Goal: Book appointment/travel/reservation

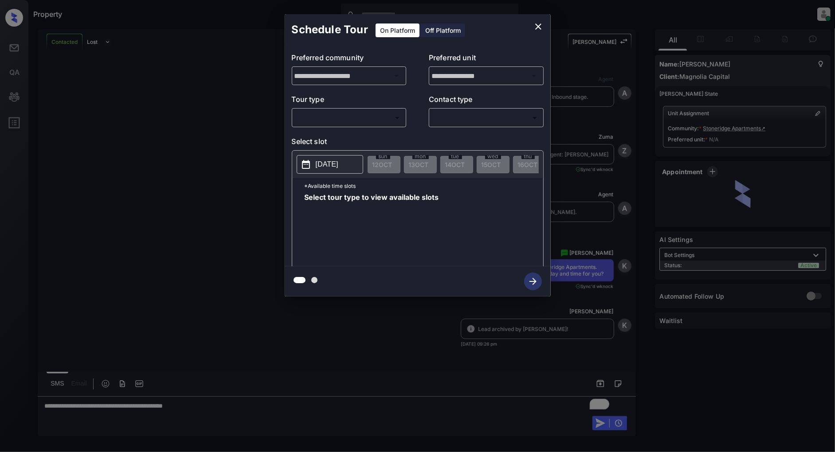
scroll to position [404, 0]
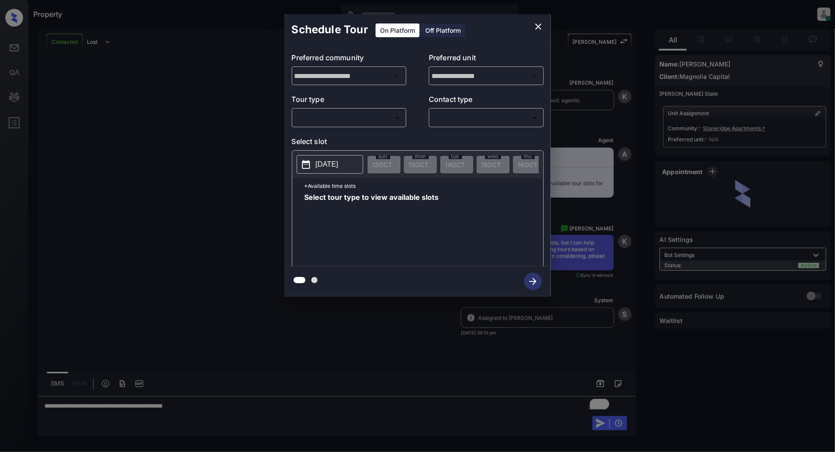
click at [360, 121] on body "Property [PERSON_NAME] Online Set yourself offline Set yourself on break Profil…" at bounding box center [417, 226] width 835 height 452
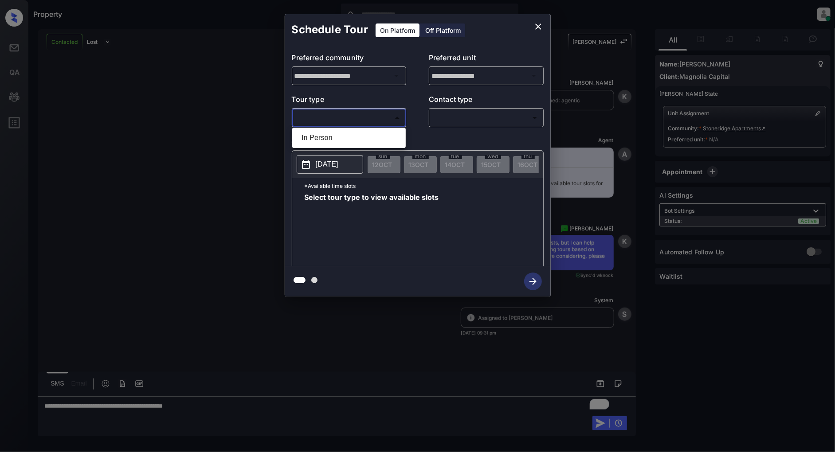
click at [348, 129] on ul "In Person" at bounding box center [348, 138] width 113 height 20
click at [346, 131] on li "In Person" at bounding box center [348, 138] width 109 height 16
type input "********"
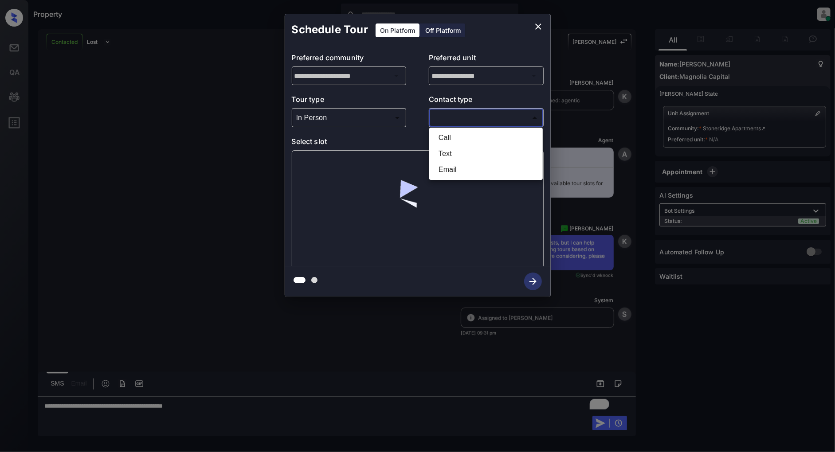
click at [476, 118] on body "Property [PERSON_NAME] Online Set yourself offline Set yourself on break Profil…" at bounding box center [417, 226] width 835 height 452
click at [451, 155] on li "Text" at bounding box center [485, 154] width 109 height 16
type input "****"
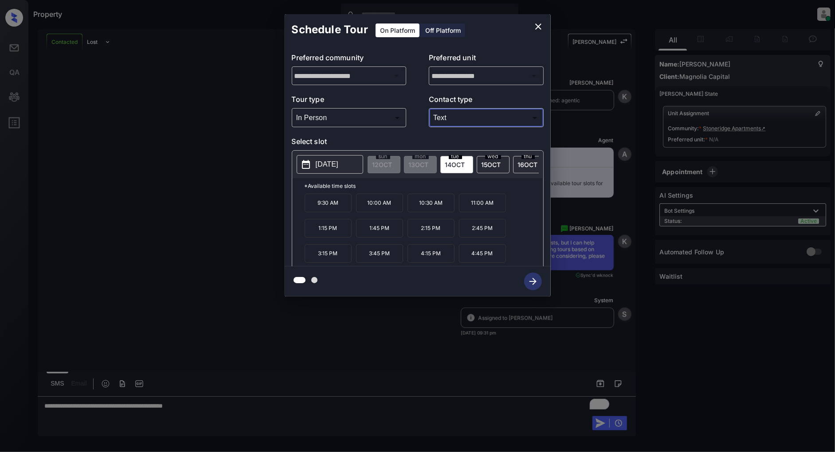
click at [536, 25] on icon "close" at bounding box center [538, 26] width 11 height 11
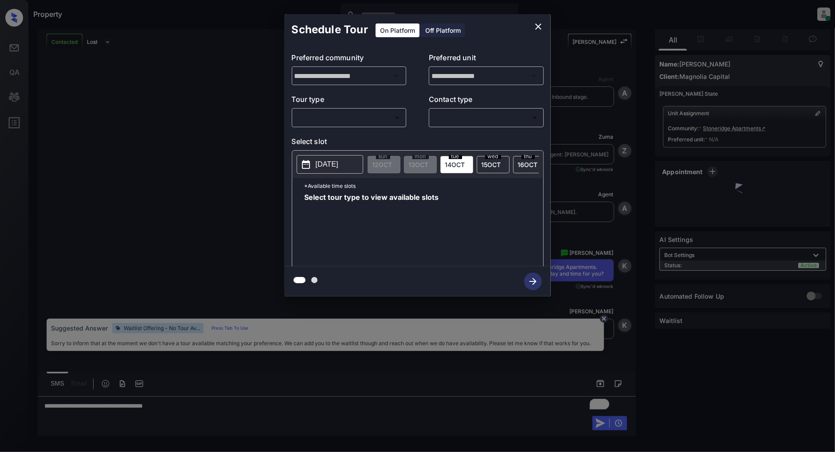
scroll to position [404, 0]
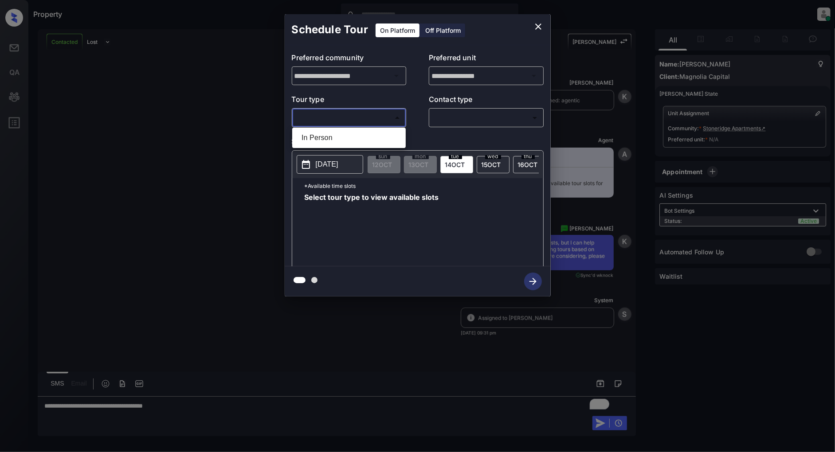
click at [346, 121] on body "Property [PERSON_NAME] Online Set yourself offline Set yourself on break Profil…" at bounding box center [417, 226] width 835 height 452
click at [324, 140] on li "In Person" at bounding box center [348, 138] width 109 height 16
type input "********"
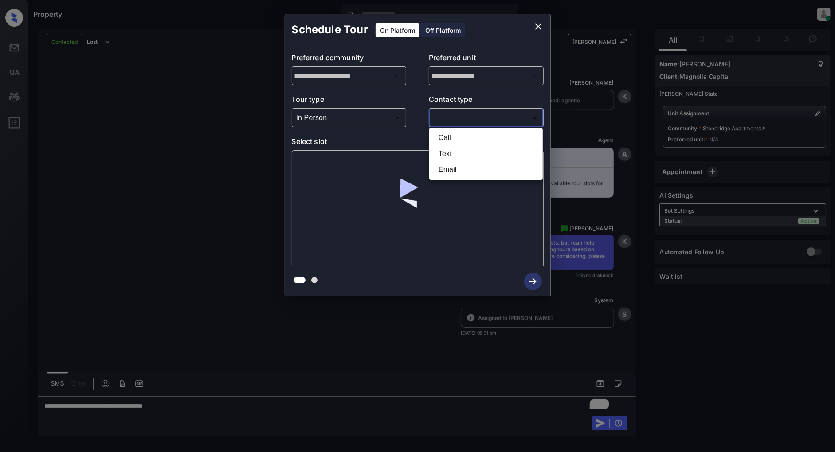
click at [477, 117] on body "Property [PERSON_NAME] Online Set yourself offline Set yourself on break Profil…" at bounding box center [417, 226] width 835 height 452
click at [453, 151] on li "Text" at bounding box center [485, 154] width 109 height 16
type input "****"
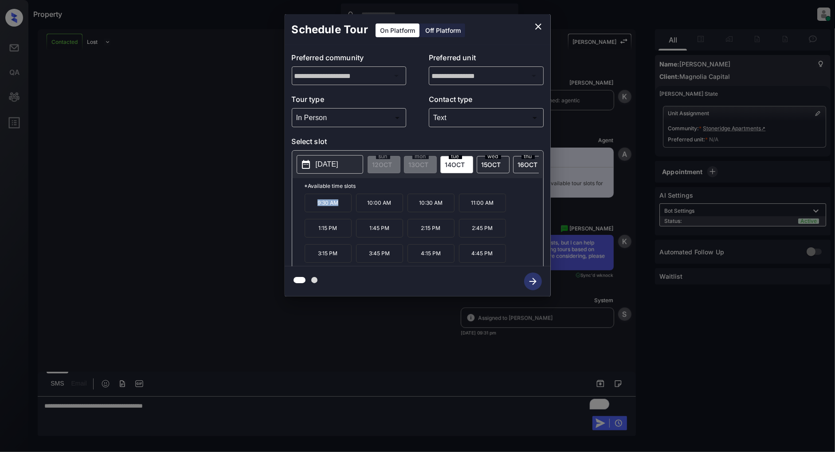
drag, startPoint x: 340, startPoint y: 209, endPoint x: 312, endPoint y: 214, distance: 28.8
click at [312, 212] on p "9:30 AM" at bounding box center [328, 203] width 47 height 19
copy p "9:30 AM"
drag, startPoint x: 339, startPoint y: 237, endPoint x: 312, endPoint y: 235, distance: 27.1
click at [312, 235] on p "1:15 PM" at bounding box center [328, 228] width 47 height 19
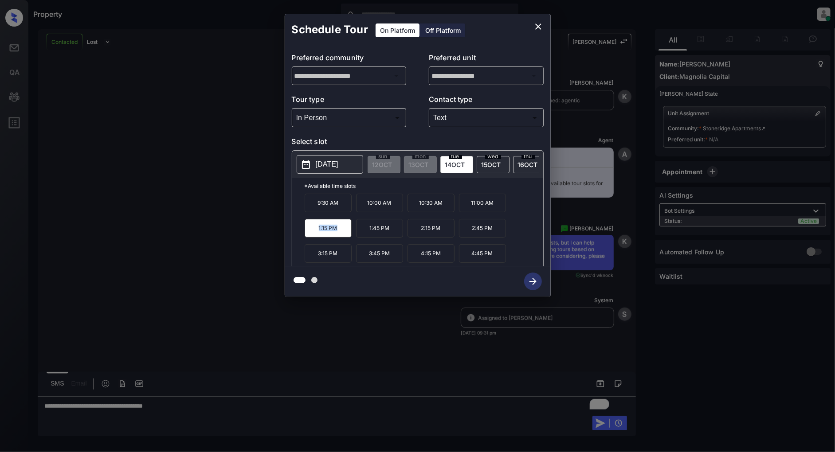
copy p "1:15 PM"
drag, startPoint x: 393, startPoint y: 258, endPoint x: 356, endPoint y: 258, distance: 37.2
click at [356, 258] on p "3:45 PM" at bounding box center [379, 253] width 47 height 19
copy p "3:45 PM"
click at [536, 24] on icon "close" at bounding box center [538, 26] width 6 height 6
